Goal: Task Accomplishment & Management: Manage account settings

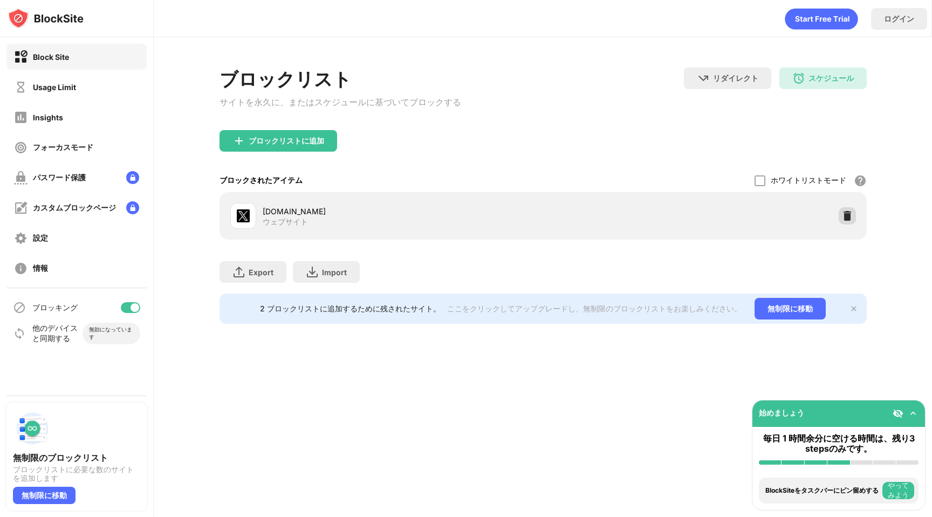
click at [850, 221] on img at bounding box center [847, 215] width 11 height 11
